Goal: Check status

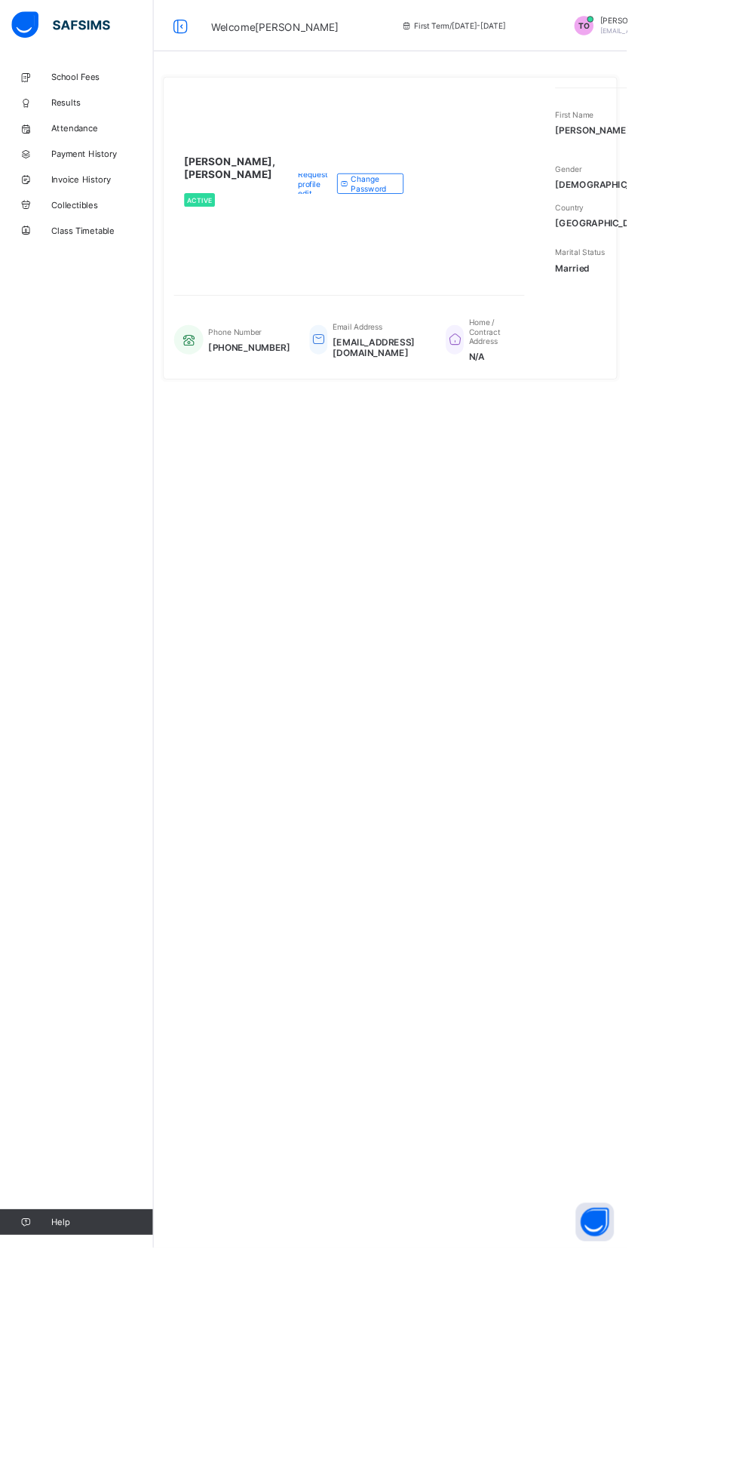
click at [345, 330] on div "TAIWO, Olajide Isaac Active Request profile edit Change email Change Password" at bounding box center [411, 216] width 413 height 226
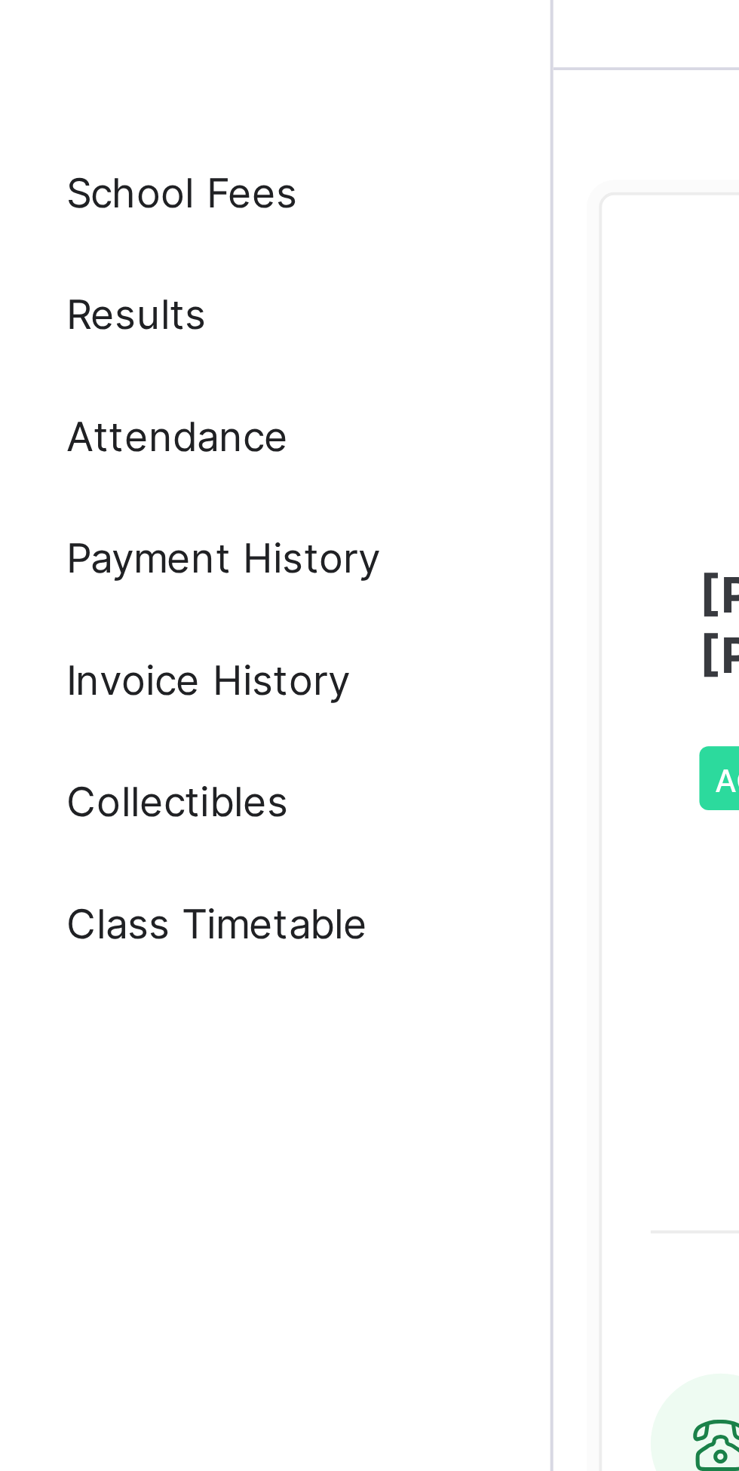
click at [78, 121] on span "Results" at bounding box center [120, 121] width 121 height 12
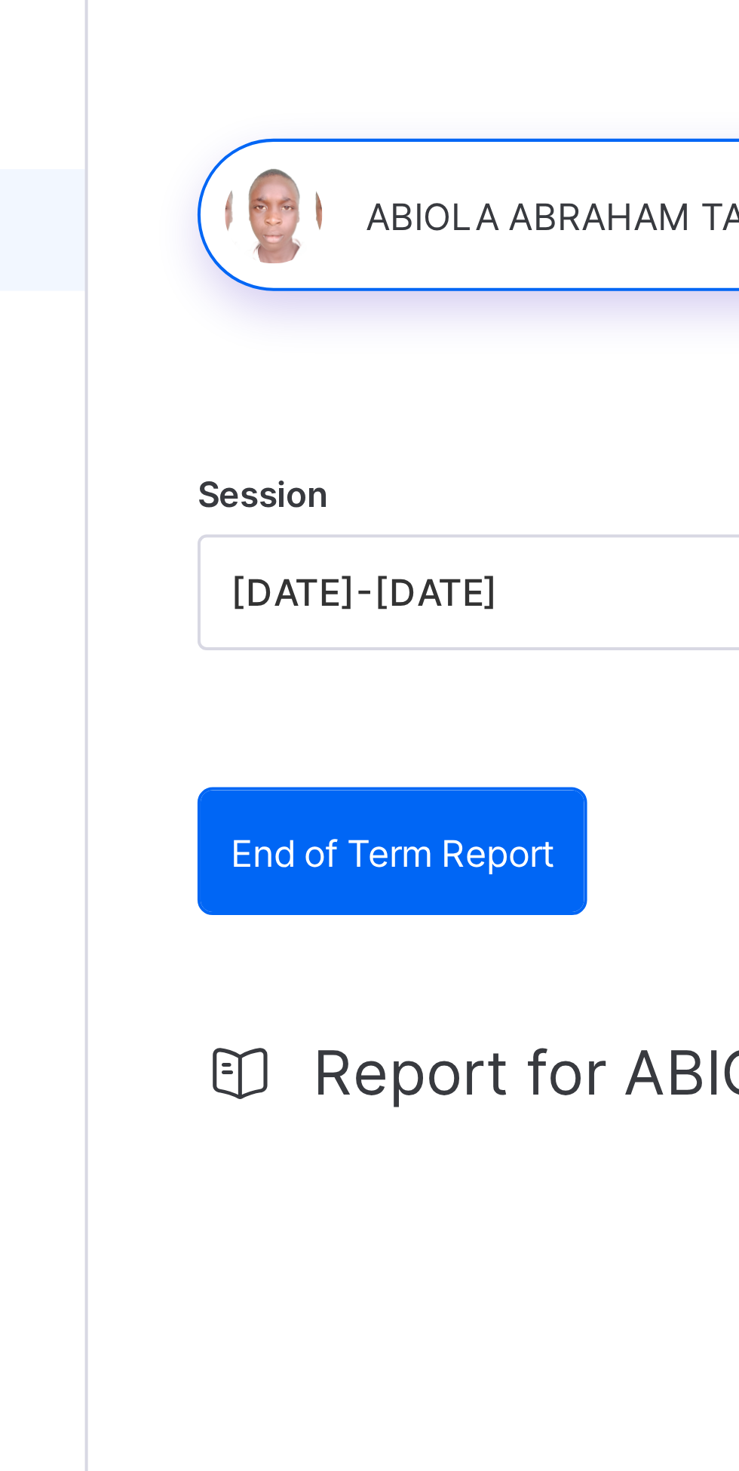
click at [281, 278] on span "End of Term Report" at bounding box center [256, 274] width 80 height 11
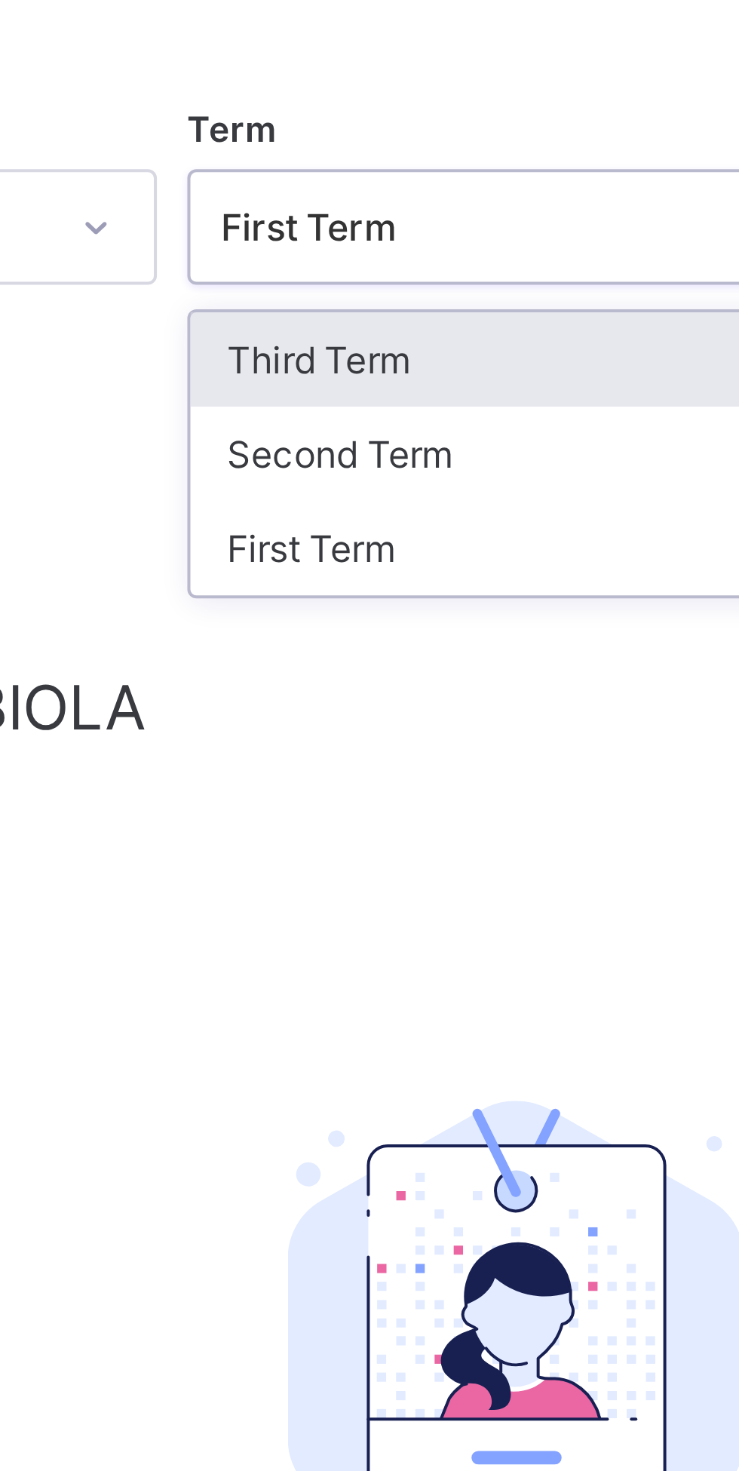
click at [411, 244] on div "Third Term" at bounding box center [459, 243] width 161 height 23
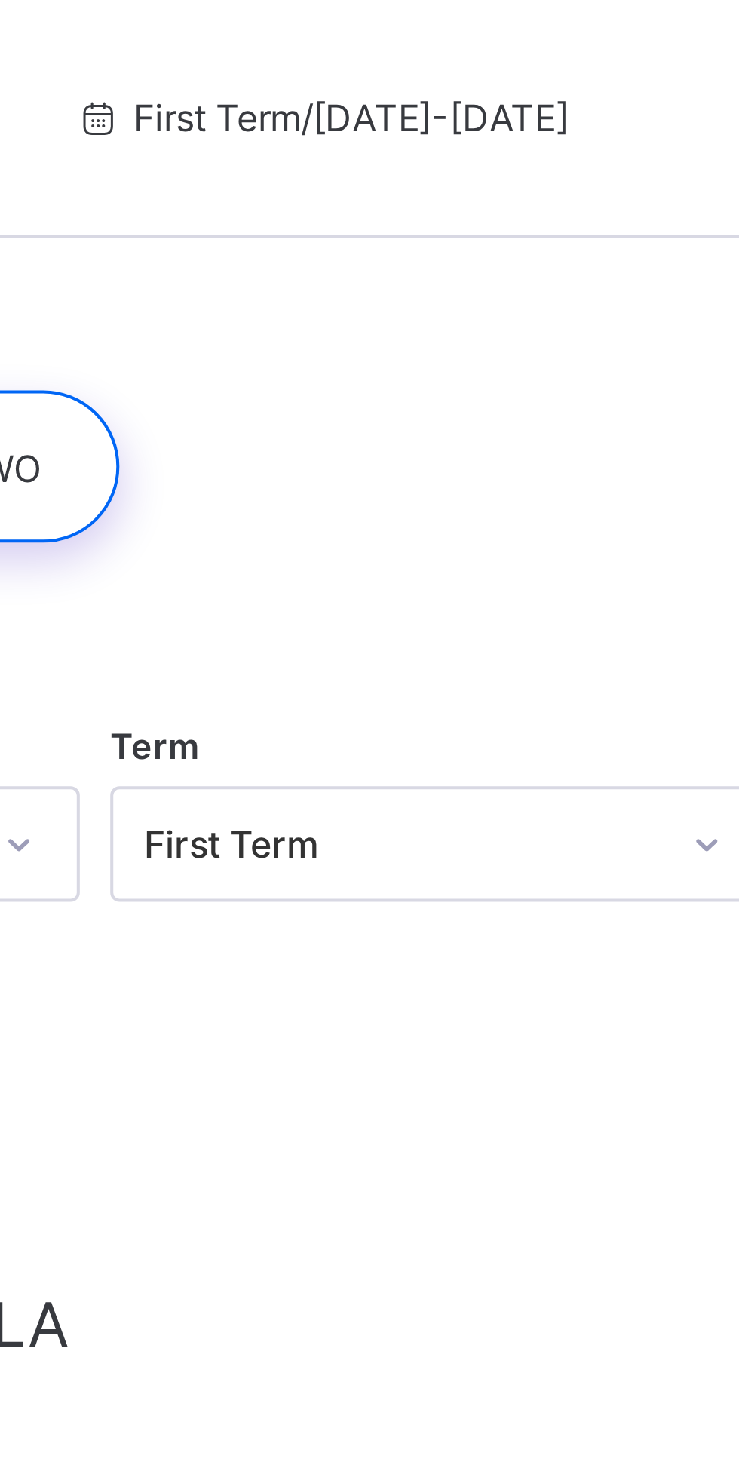
click at [407, 30] on span "First Term / [DATE]-[DATE]" at bounding box center [431, 30] width 123 height 11
click at [434, 34] on span "First Term / [DATE]-[DATE]" at bounding box center [431, 30] width 123 height 11
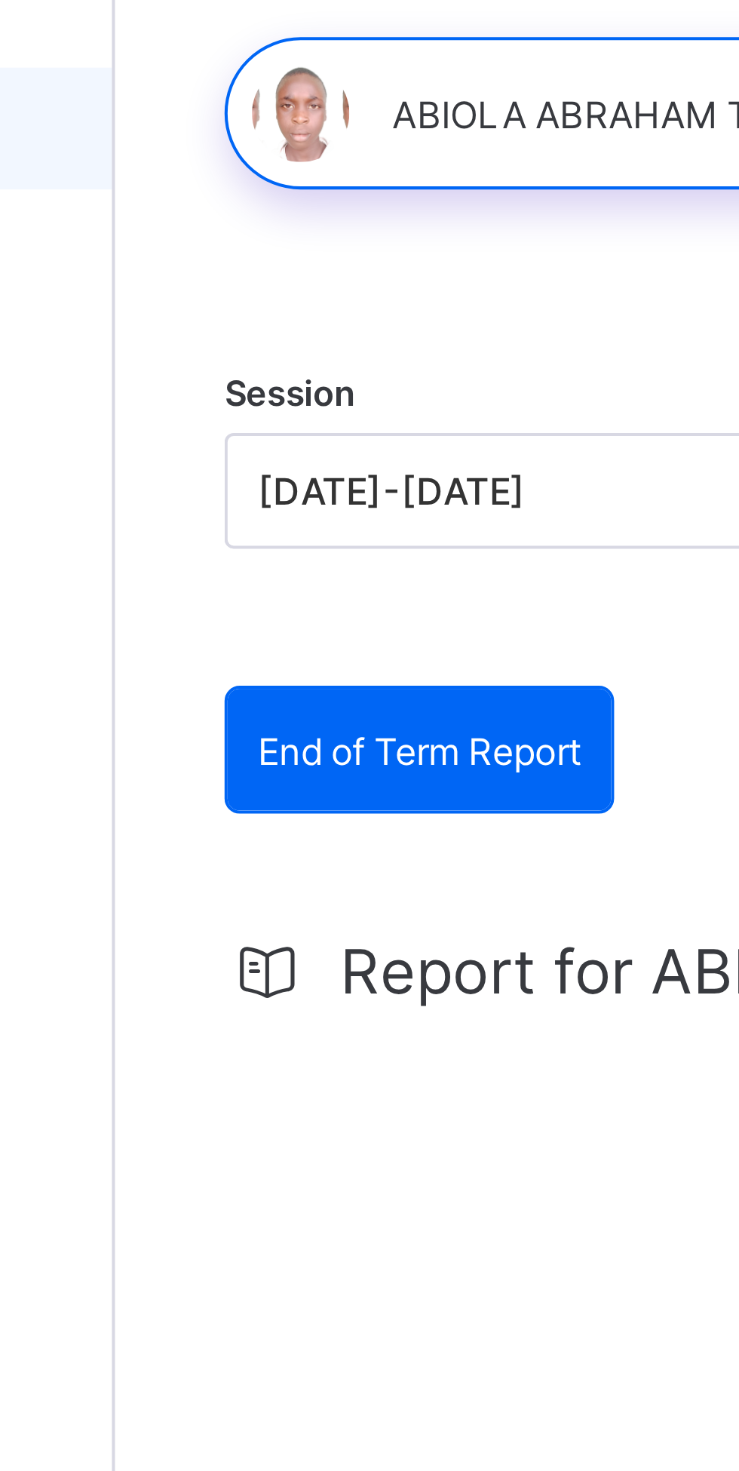
click at [270, 278] on span "End of Term Report" at bounding box center [256, 274] width 80 height 11
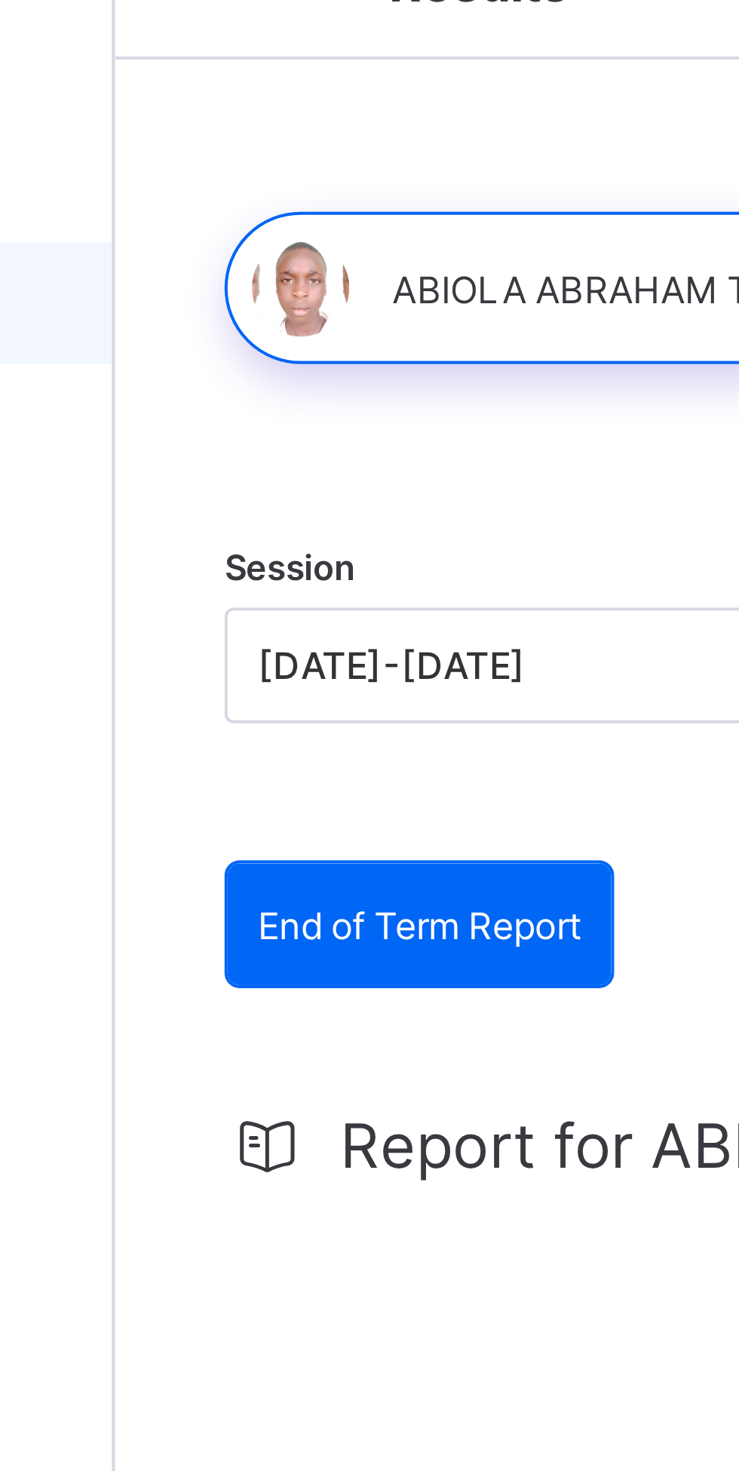
click at [271, 277] on span "End of Term Report" at bounding box center [256, 274] width 80 height 11
click at [259, 318] on div "Report for ABIOLA No Report Available This child has no report available for th…" at bounding box center [460, 476] width 504 height 342
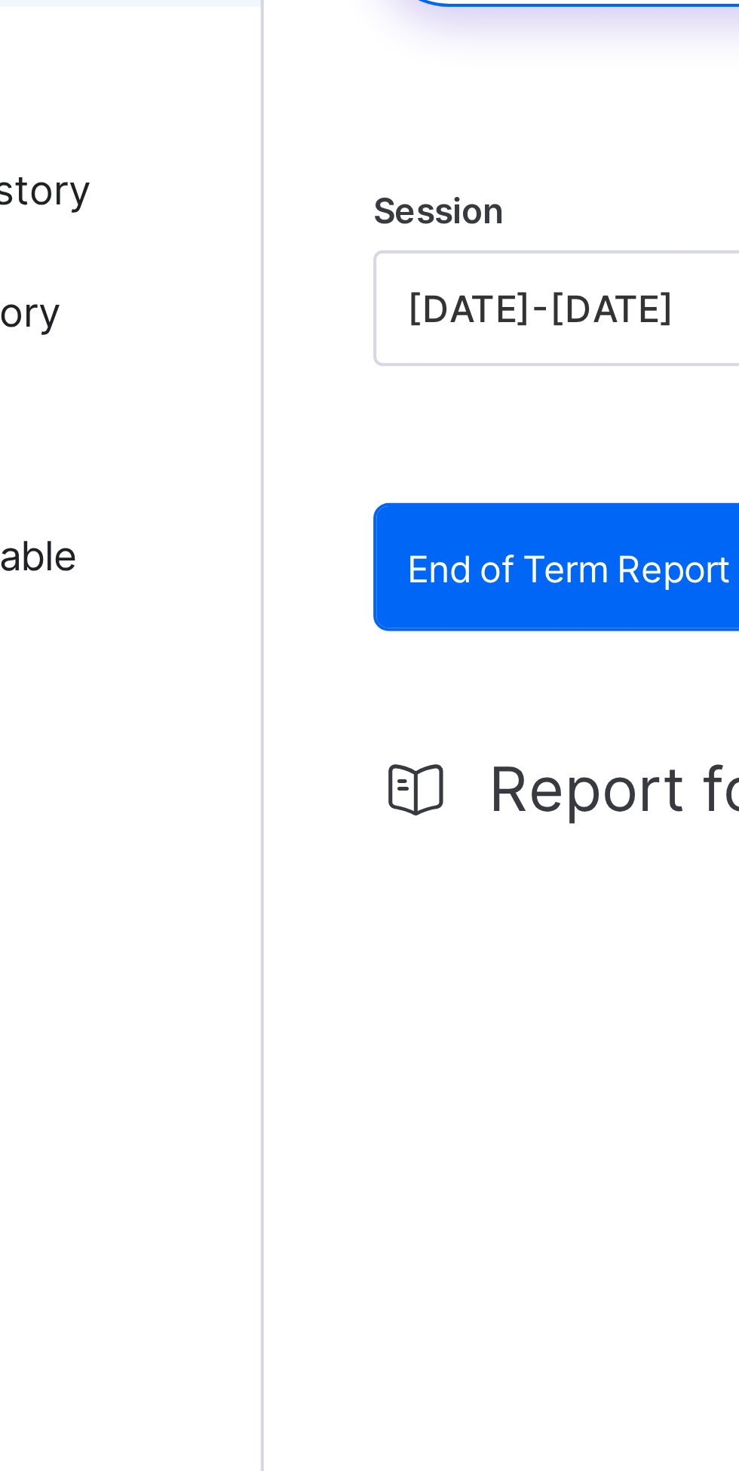
click at [264, 278] on span "End of Term Report" at bounding box center [256, 274] width 80 height 11
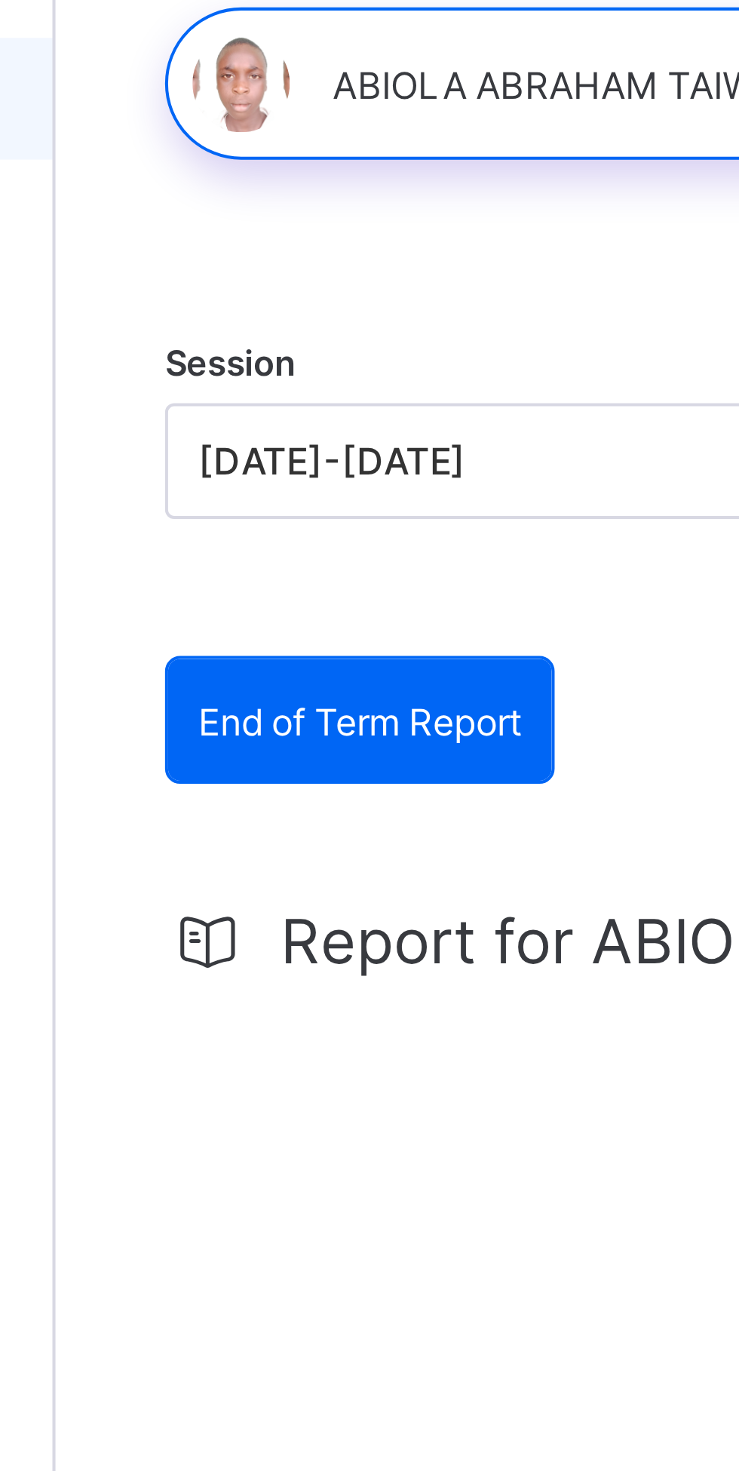
click at [269, 274] on span "End of Term Report" at bounding box center [256, 274] width 80 height 11
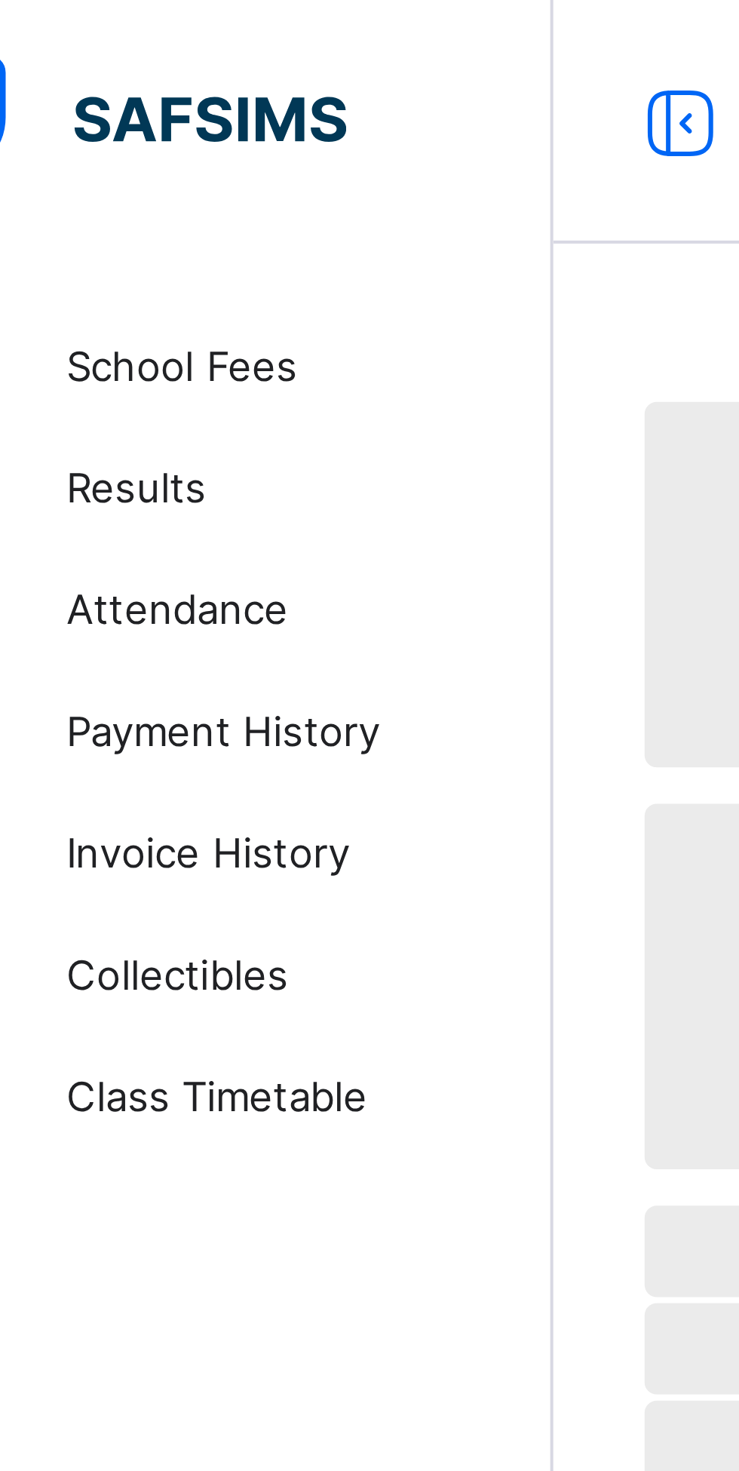
click at [78, 113] on link "Results" at bounding box center [90, 121] width 181 height 30
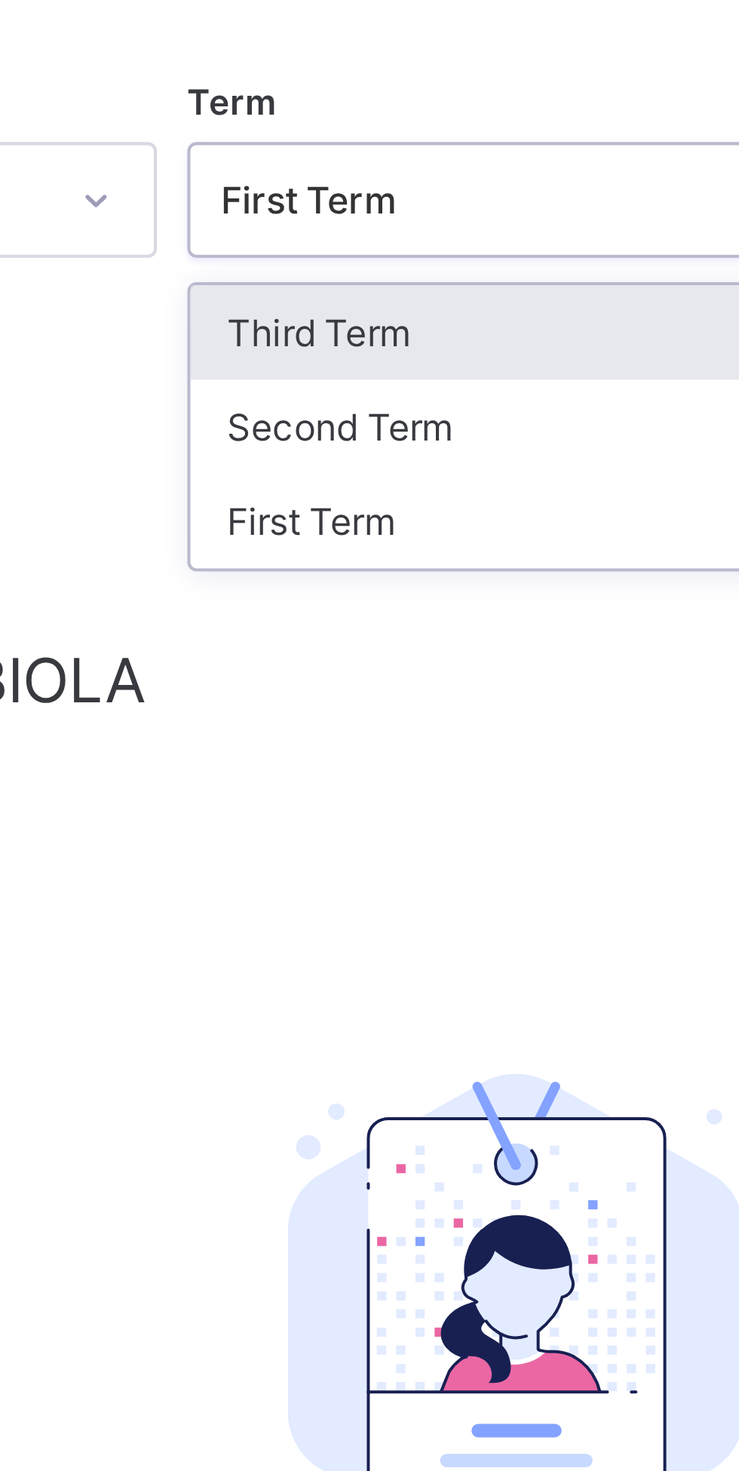
click at [402, 237] on div "Third Term" at bounding box center [459, 243] width 161 height 23
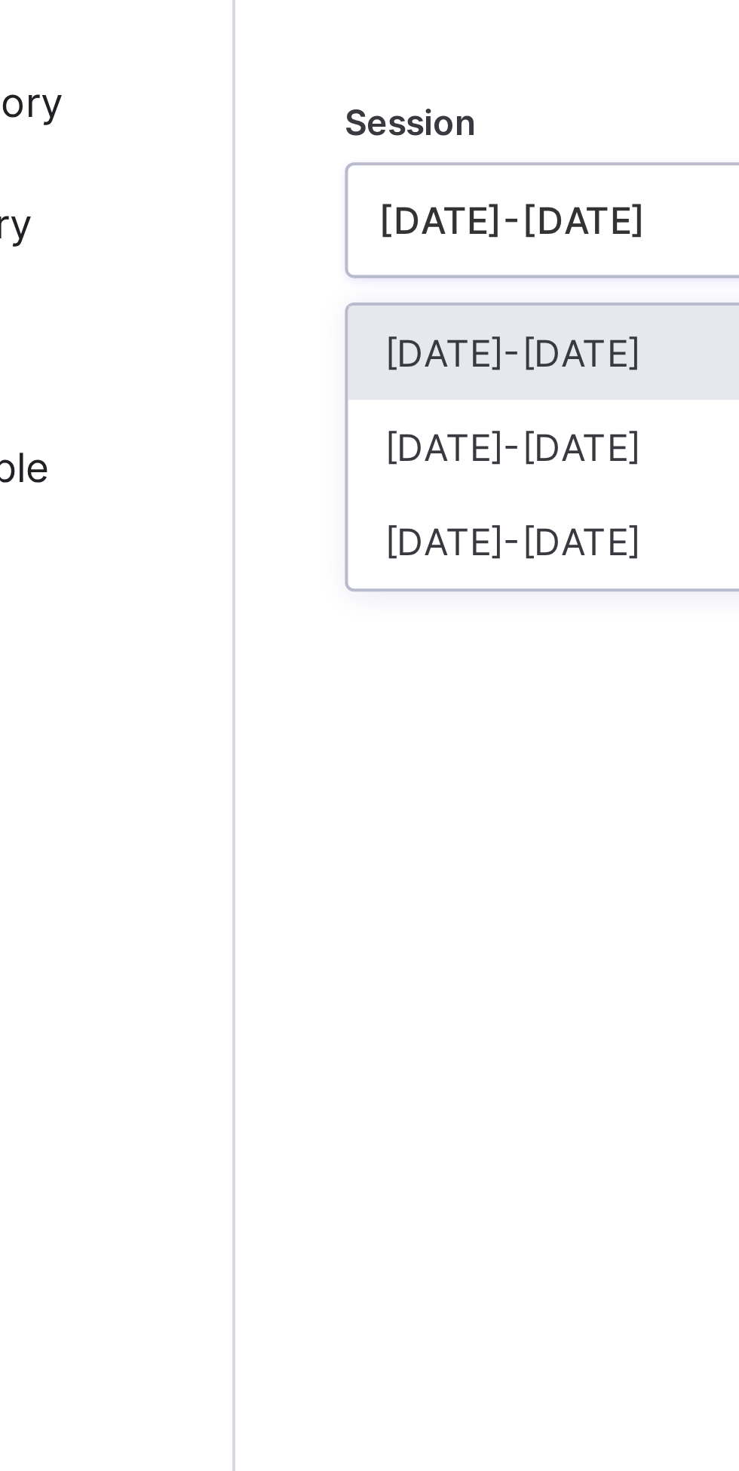
click at [216, 268] on div "[DATE]-[DATE]" at bounding box center [289, 266] width 161 height 23
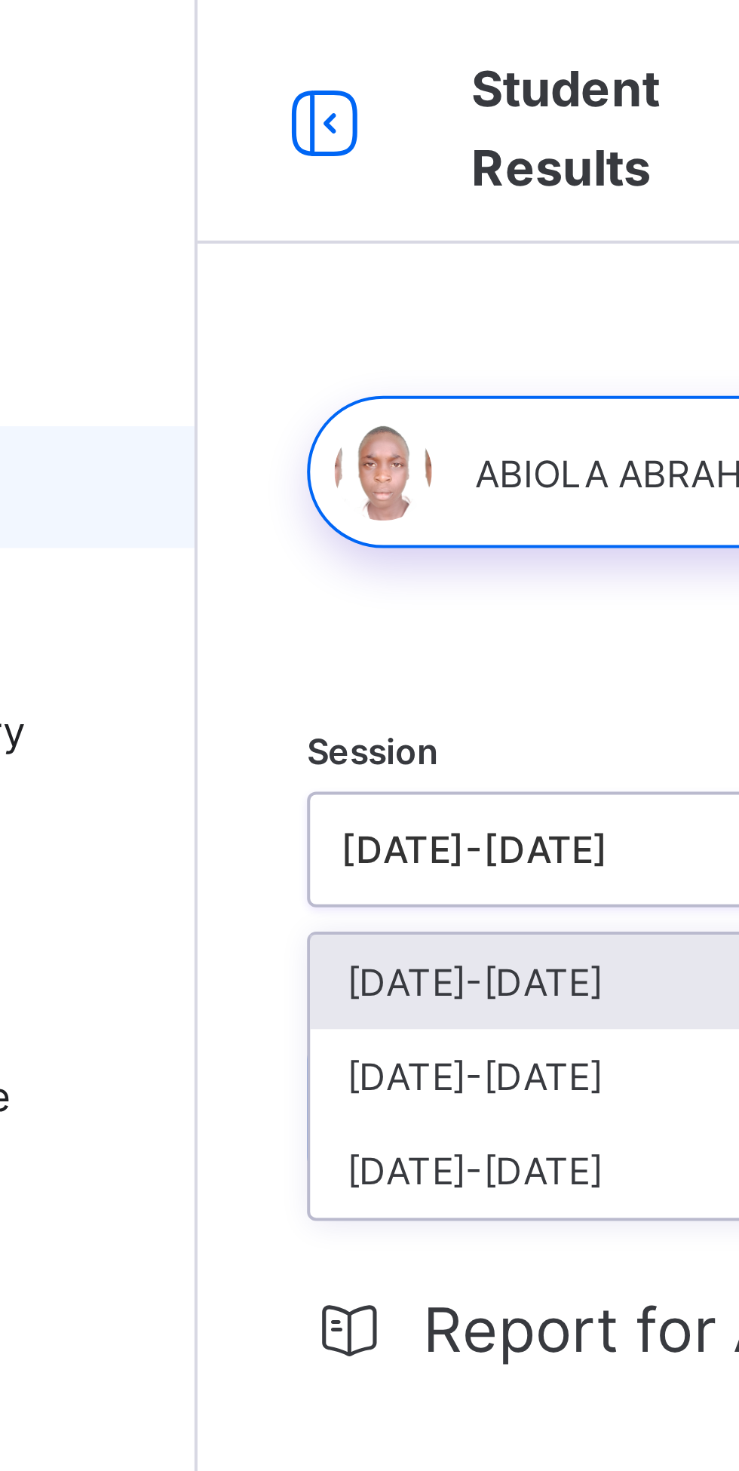
click at [208, 33] on icon at bounding box center [213, 31] width 26 height 22
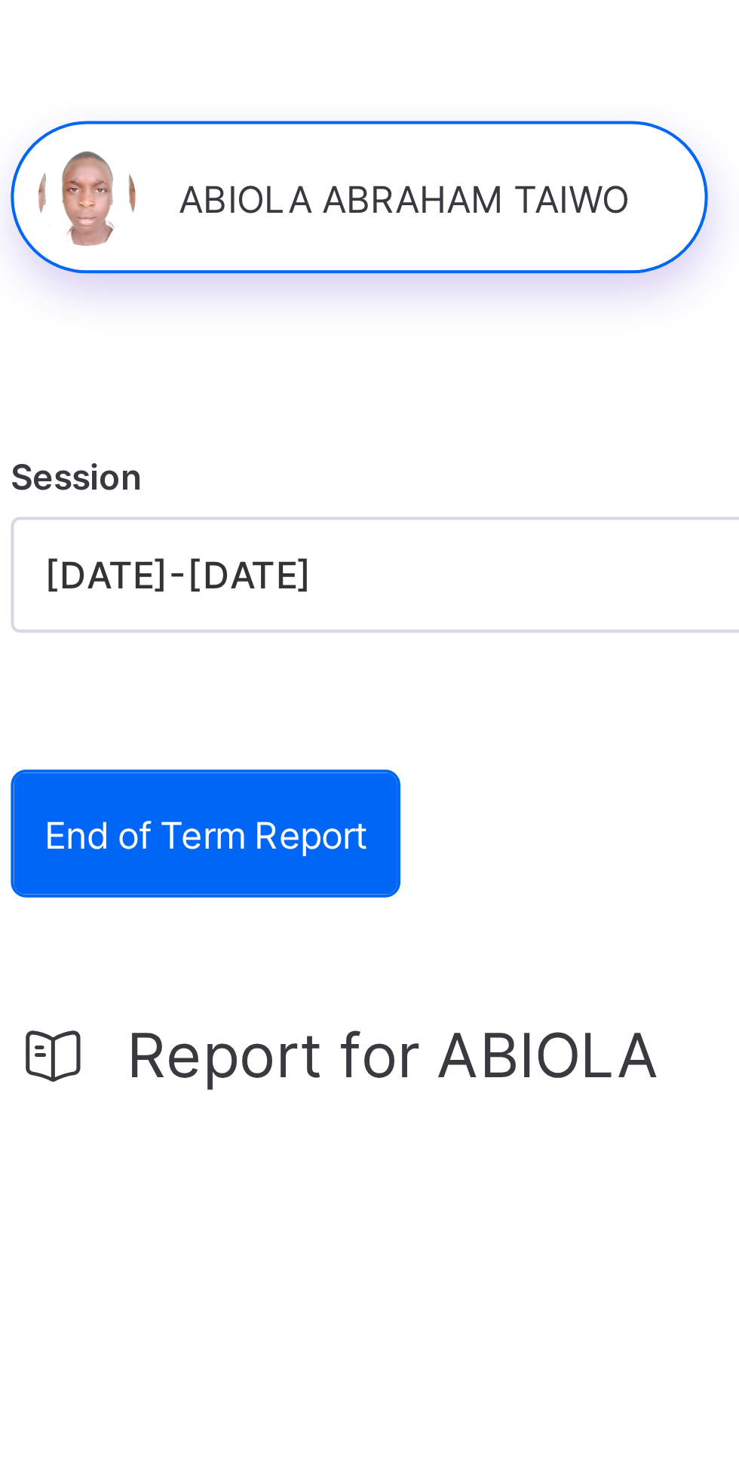
click at [220, 326] on span "Report for ABIOLA" at bounding box center [182, 329] width 132 height 18
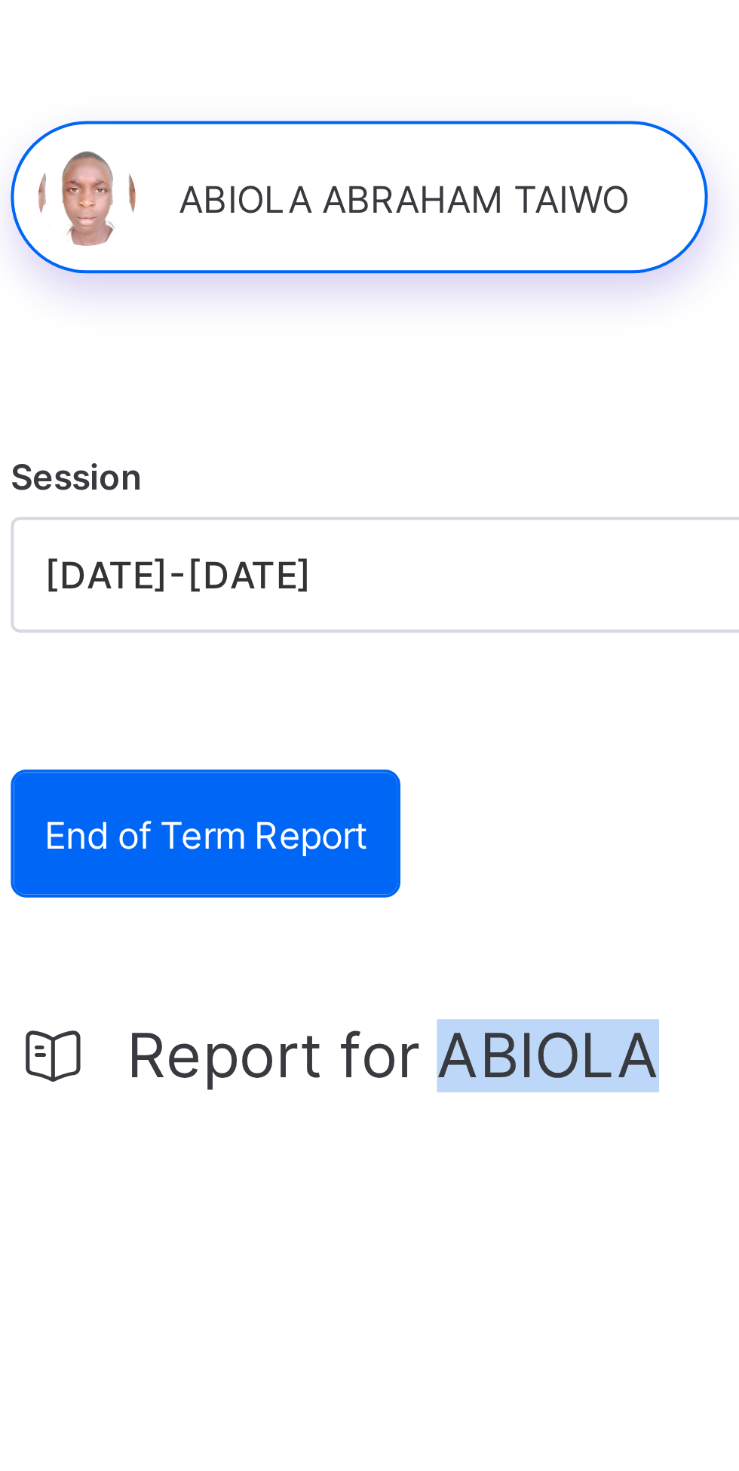
click at [177, 338] on span "Report for ABIOLA" at bounding box center [182, 329] width 132 height 18
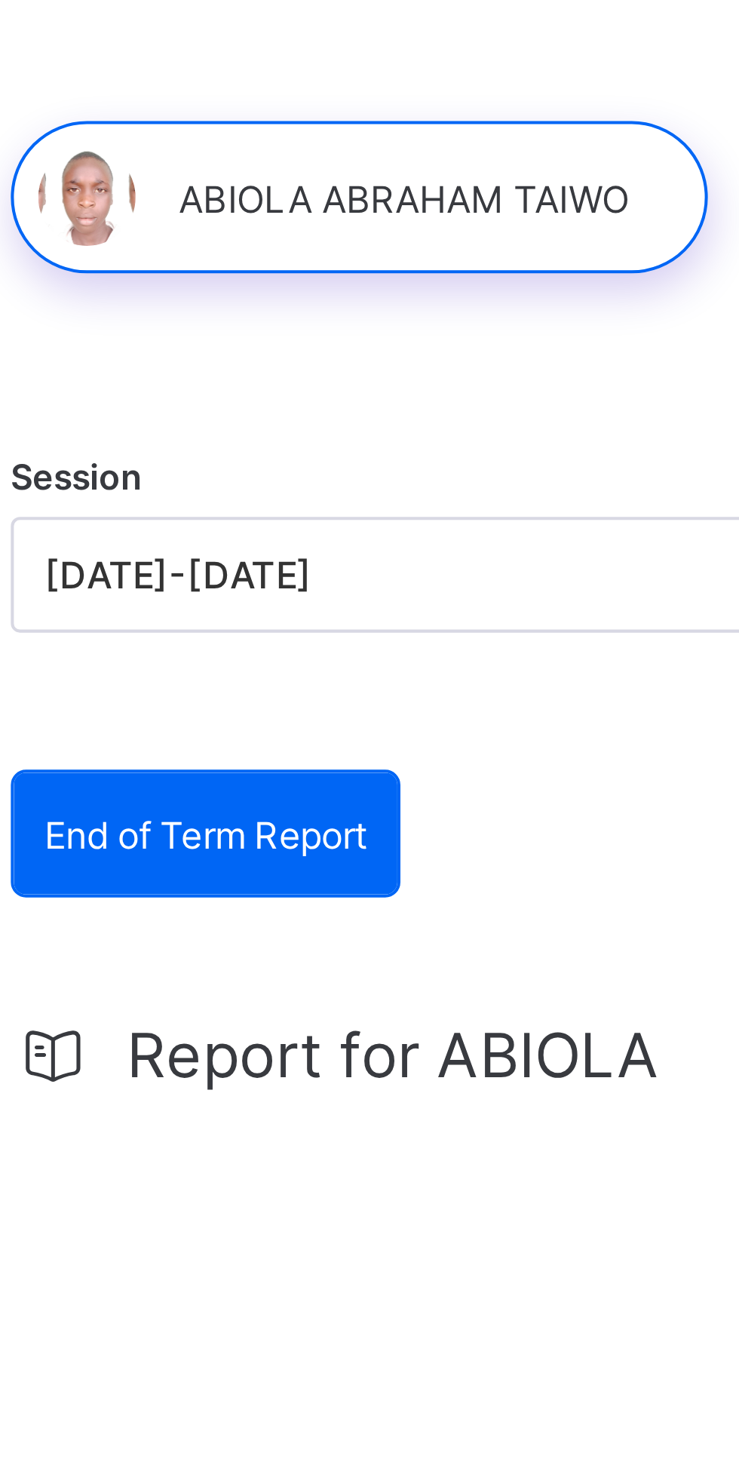
click at [197, 327] on span "Report for ABIOLA" at bounding box center [182, 329] width 132 height 18
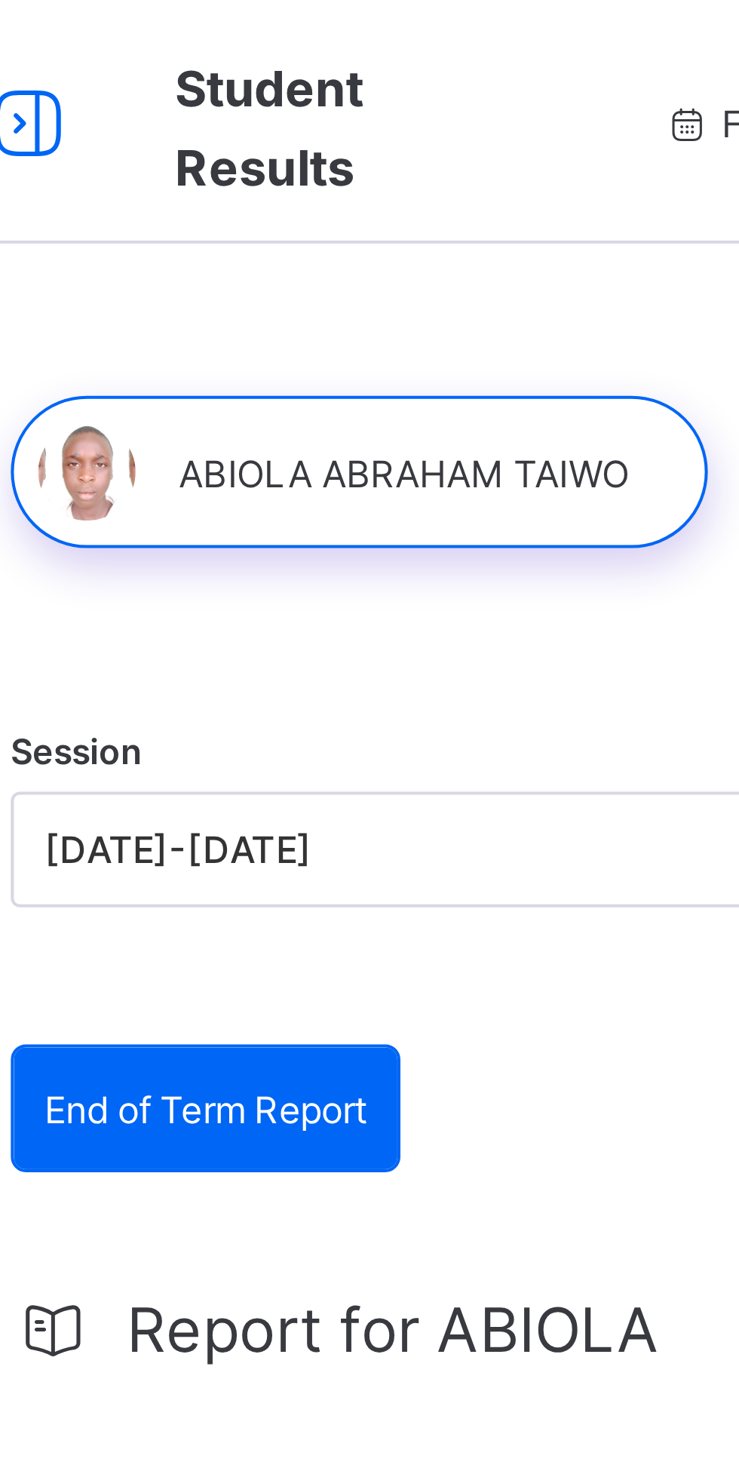
click at [223, 110] on div at bounding box center [173, 117] width 173 height 38
click at [147, 119] on div at bounding box center [173, 117] width 173 height 38
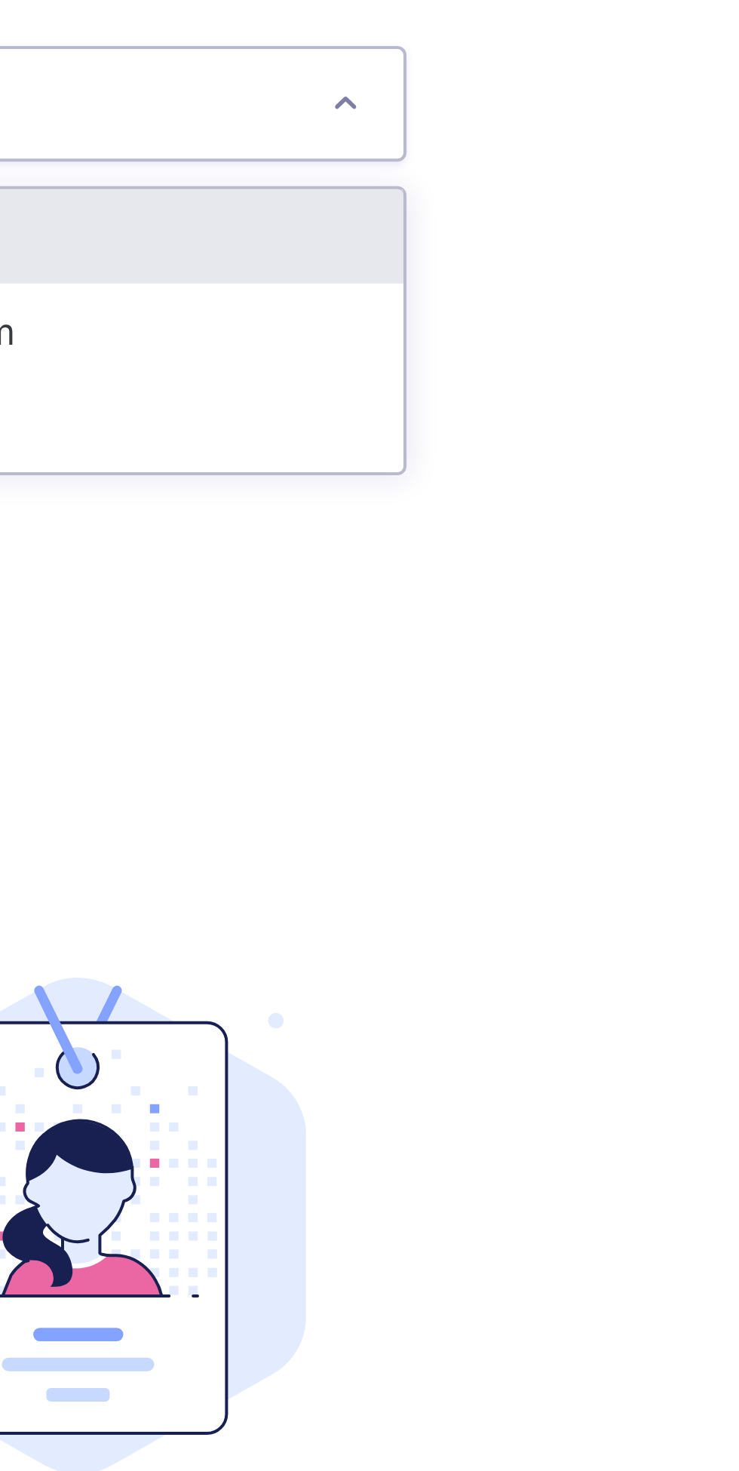
click at [547, 280] on div "End of Term Report End of Term Report Report for ABIOLA No Report Available Thi…" at bounding box center [460, 453] width 504 height 388
